Goal: Transaction & Acquisition: Purchase product/service

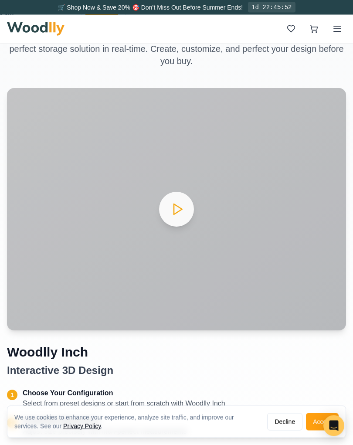
scroll to position [428, 0]
click at [176, 211] on video "Your browser does not support the video tag." at bounding box center [176, 209] width 339 height 242
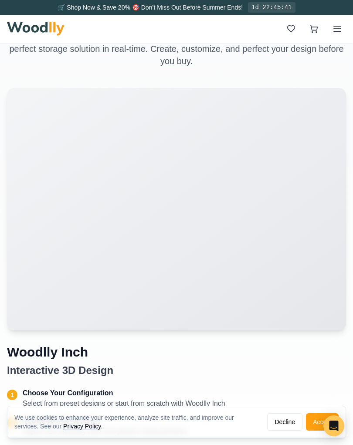
click at [192, 178] on video "Your browser does not support the video tag." at bounding box center [176, 209] width 339 height 242
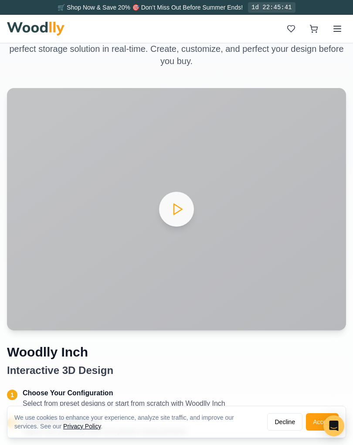
click at [201, 187] on video "Your browser does not support the video tag." at bounding box center [176, 209] width 339 height 242
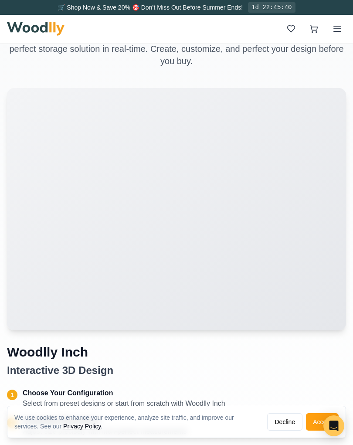
click at [167, 215] on video "Your browser does not support the video tag." at bounding box center [176, 209] width 339 height 242
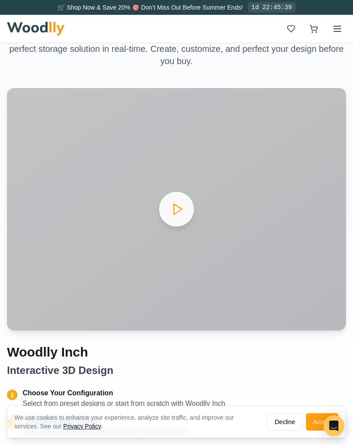
click at [168, 205] on video "Your browser does not support the video tag." at bounding box center [176, 209] width 339 height 242
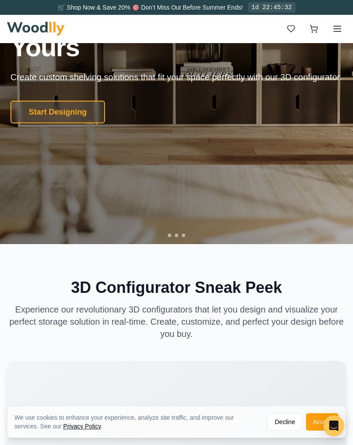
scroll to position [159, 0]
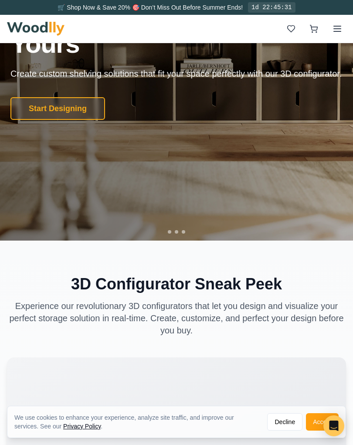
click at [67, 115] on button "Start Designing" at bounding box center [57, 108] width 95 height 23
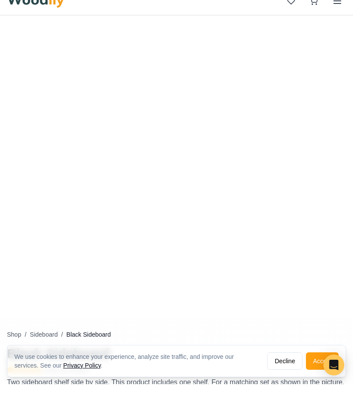
scroll to position [33, 0]
